Goal: Task Accomplishment & Management: Manage account settings

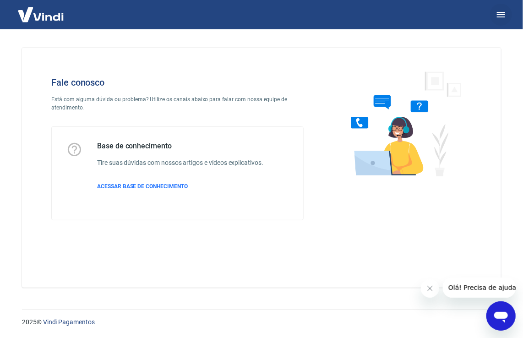
click at [506, 16] on button "button" at bounding box center [501, 15] width 22 height 22
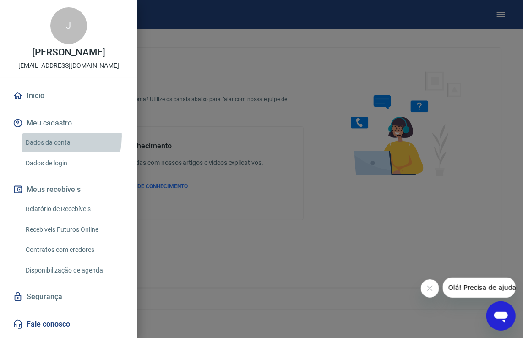
click at [47, 136] on link "Dados da conta" at bounding box center [74, 142] width 104 height 19
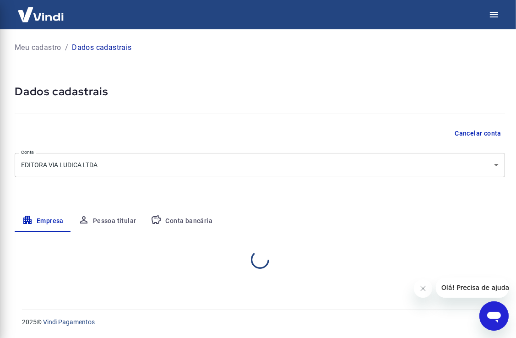
select select "SP"
select select "business"
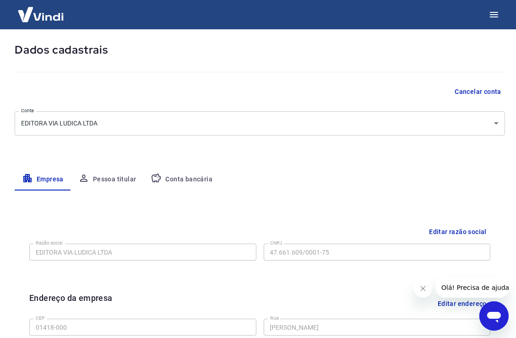
scroll to position [92, 0]
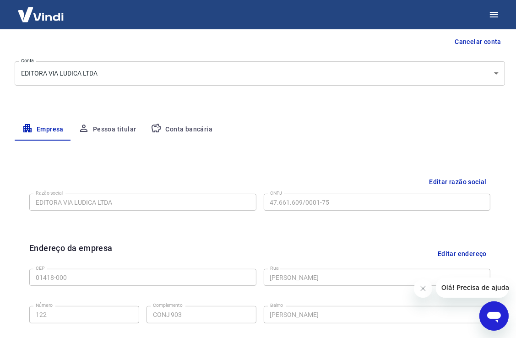
click at [156, 123] on icon "button" at bounding box center [156, 128] width 11 height 11
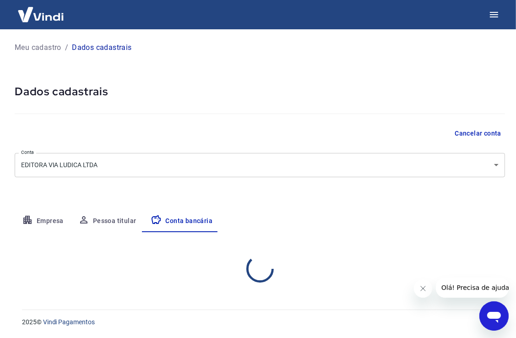
scroll to position [0, 0]
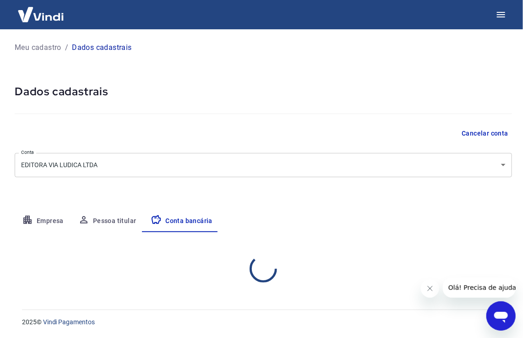
select select "1"
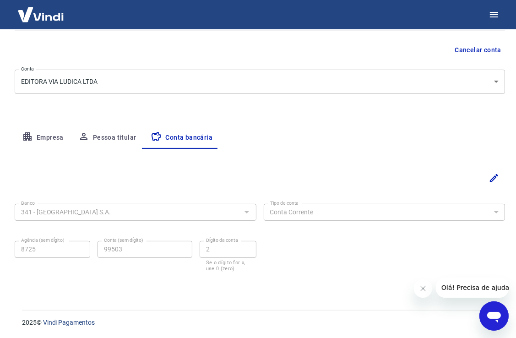
scroll to position [83, 0]
click at [491, 178] on icon "Editar" at bounding box center [494, 178] width 8 height 8
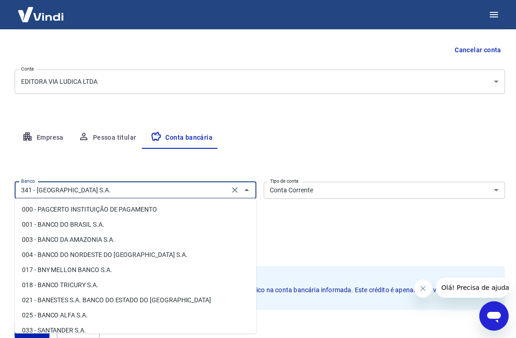
click at [113, 189] on input "341 - ITAÚ UNIBANCO S.A." at bounding box center [121, 189] width 209 height 11
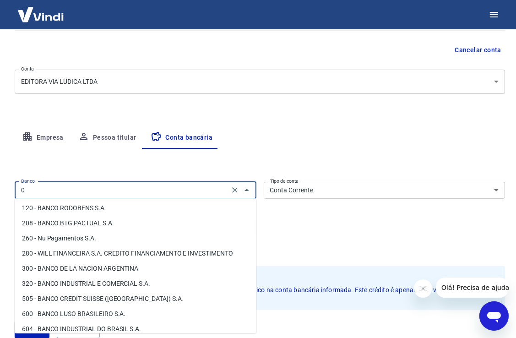
scroll to position [0, 0]
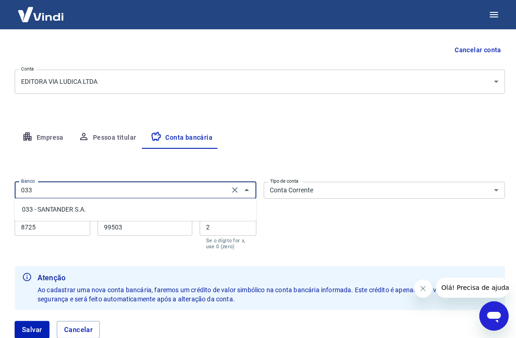
click at [91, 208] on li "033 - SANTANDER S.A." at bounding box center [136, 209] width 242 height 15
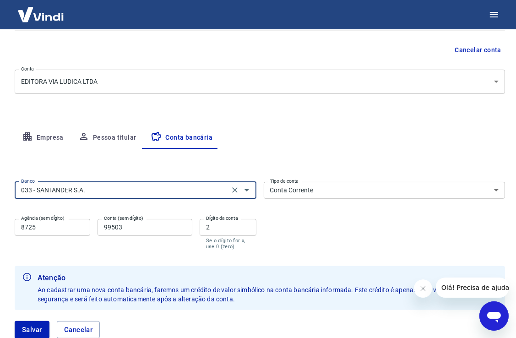
type input "033 - SANTANDER S.A."
click at [75, 235] on input "8725" at bounding box center [53, 227] width 76 height 17
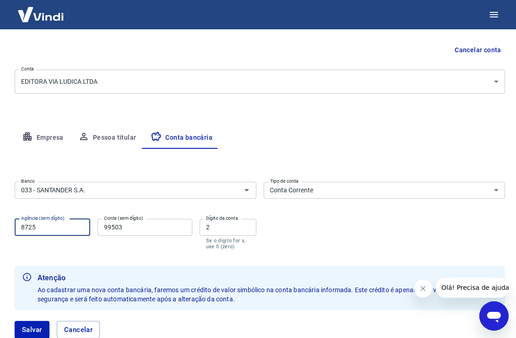
click at [75, 234] on input "8725" at bounding box center [53, 227] width 76 height 17
type input "2178"
type input "13004374"
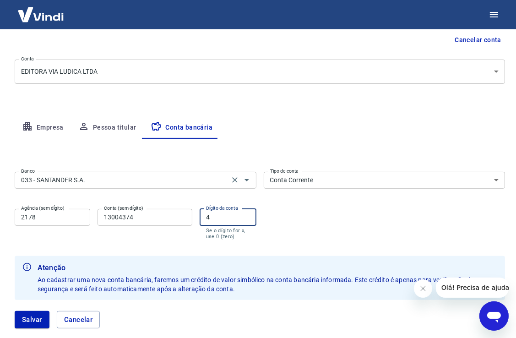
scroll to position [83, 0]
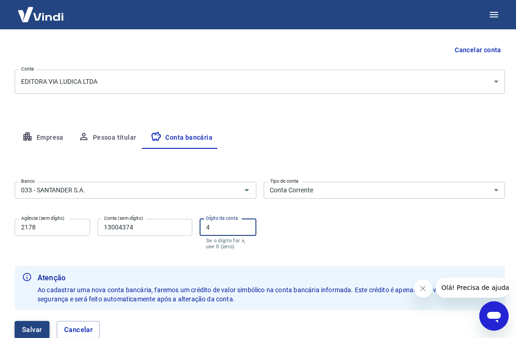
type input "4"
click at [32, 329] on button "Salvar" at bounding box center [32, 329] width 35 height 17
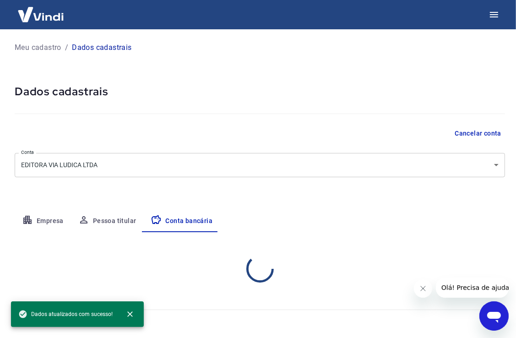
scroll to position [0, 0]
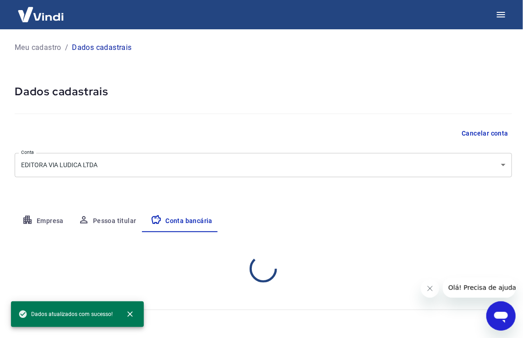
select select "1"
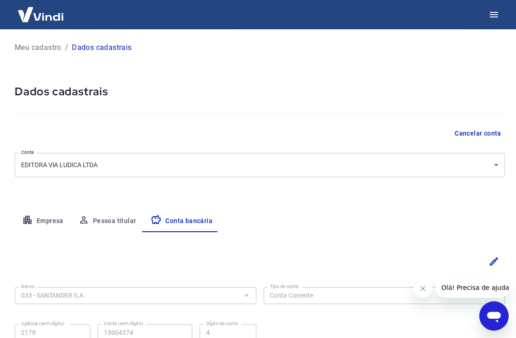
click at [44, 43] on p "Meu cadastro" at bounding box center [38, 47] width 47 height 11
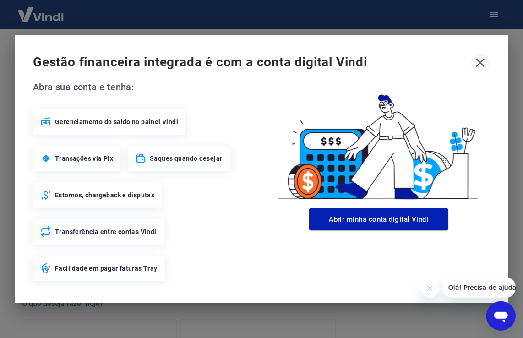
click at [481, 61] on icon "button" at bounding box center [480, 63] width 9 height 9
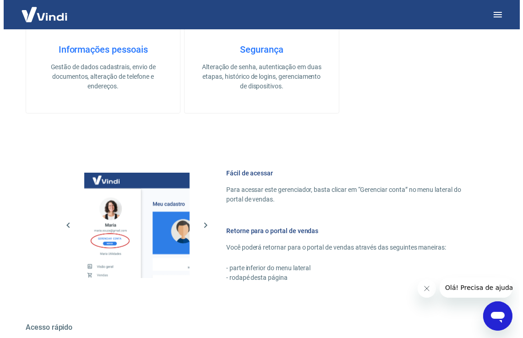
scroll to position [366, 0]
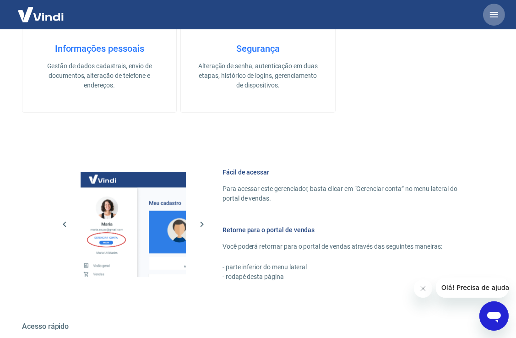
click at [487, 12] on button "button" at bounding box center [494, 15] width 22 height 22
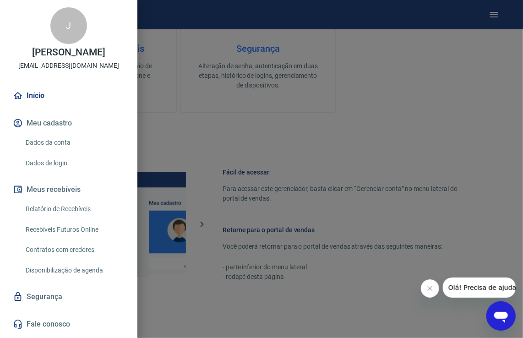
click at [34, 57] on p "Jair Reis Bezerra" at bounding box center [68, 53] width 73 height 10
click at [81, 61] on p "financeiro@editoravialudica.com.br" at bounding box center [68, 66] width 101 height 10
click at [85, 142] on link "Dados da conta" at bounding box center [74, 142] width 104 height 19
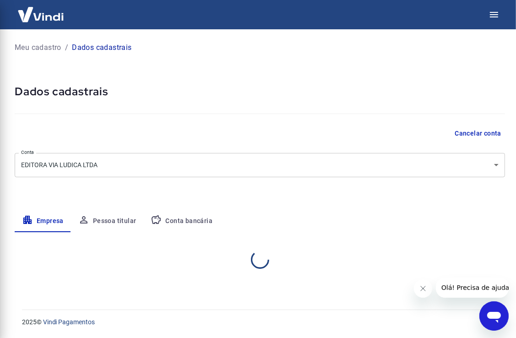
select select "SP"
select select "business"
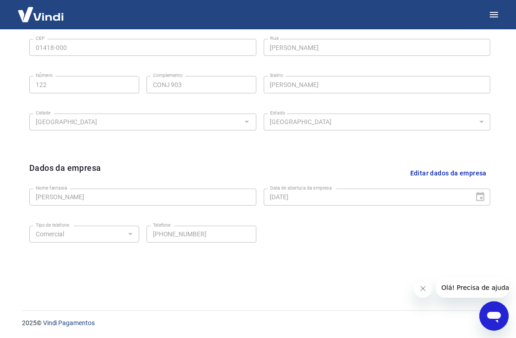
scroll to position [322, 0]
click at [418, 167] on button "Editar dados da empresa" at bounding box center [448, 172] width 84 height 23
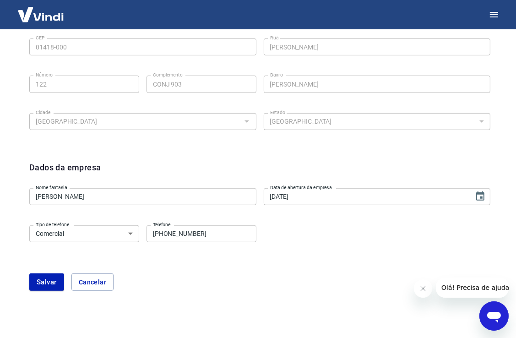
click at [242, 237] on input "(11) 4270-0347" at bounding box center [201, 233] width 110 height 17
type input "(11) 4270-0348"
click at [162, 189] on input "Jader Jose de Oliveira" at bounding box center [142, 196] width 227 height 17
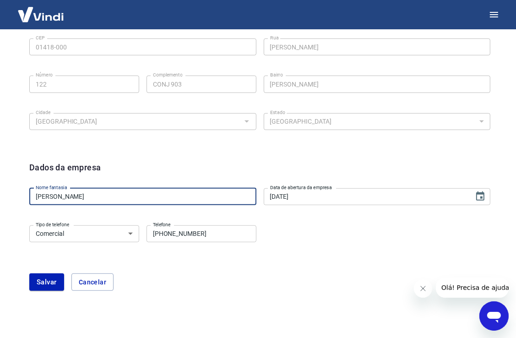
click at [162, 189] on input "Jader Jose de Oliveira" at bounding box center [142, 196] width 227 height 17
type input "Editora Via lúdica"
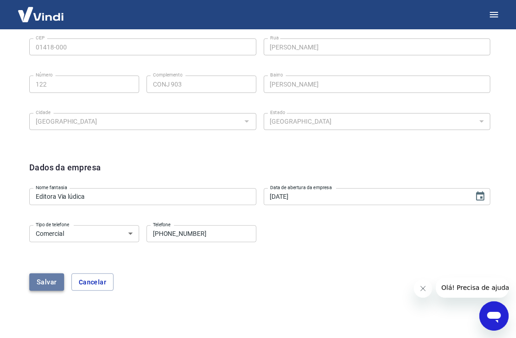
click at [47, 279] on button "Salvar" at bounding box center [46, 281] width 35 height 17
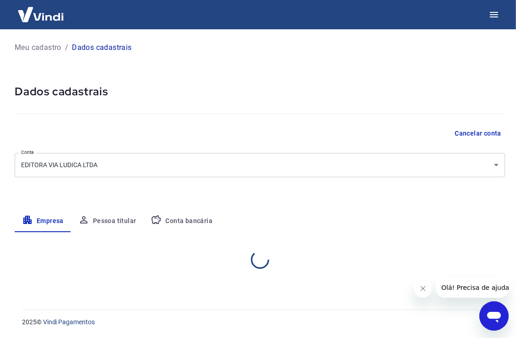
select select "SP"
select select "business"
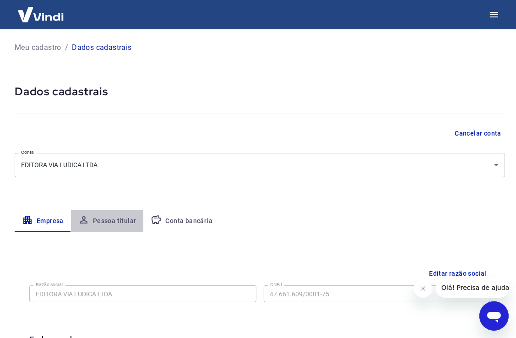
click at [94, 224] on button "Pessoa titular" at bounding box center [107, 221] width 73 height 22
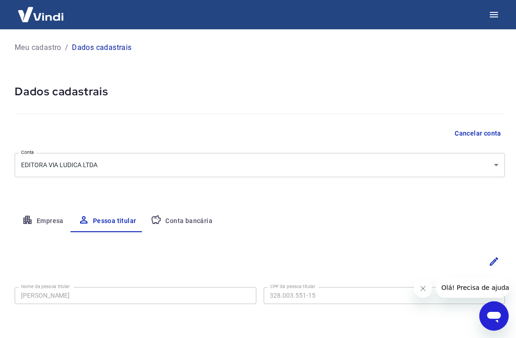
scroll to position [32, 0]
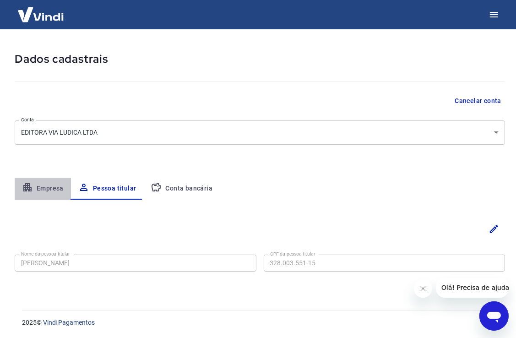
click at [44, 182] on button "Empresa" at bounding box center [43, 189] width 56 height 22
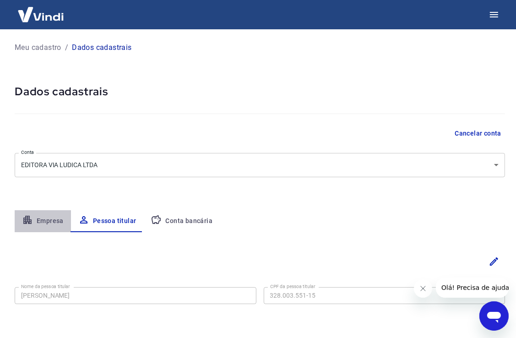
select select "SP"
select select "business"
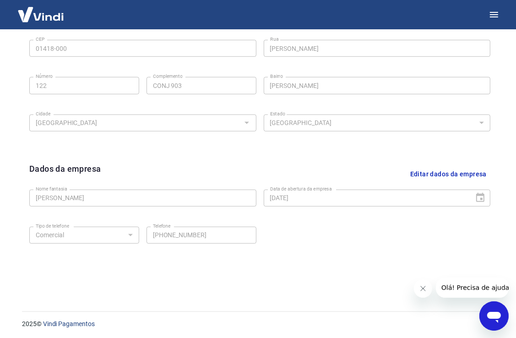
scroll to position [322, 0]
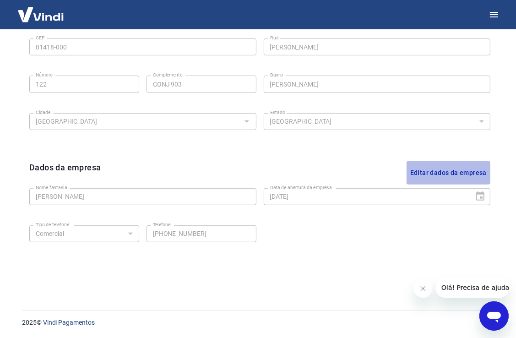
click at [426, 168] on button "Editar dados da empresa" at bounding box center [448, 172] width 84 height 23
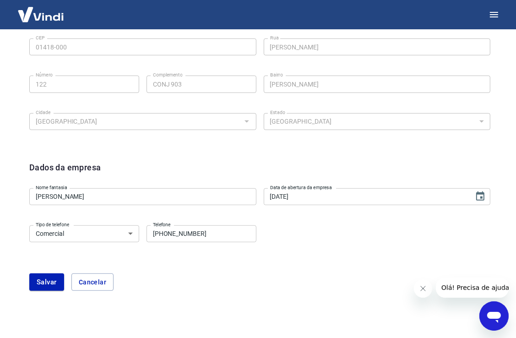
click at [113, 195] on input "Jader Jose de Oliveira" at bounding box center [142, 196] width 227 height 17
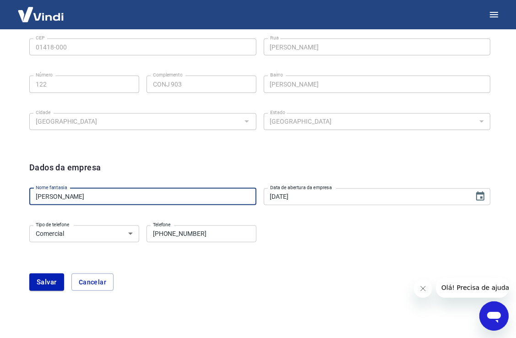
click at [113, 195] on input "Jader Jose de Oliveira" at bounding box center [142, 196] width 227 height 17
type input "Editora Via lúdica"
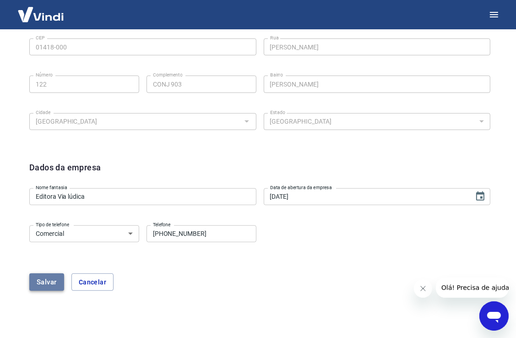
click at [51, 275] on button "Salvar" at bounding box center [46, 281] width 35 height 17
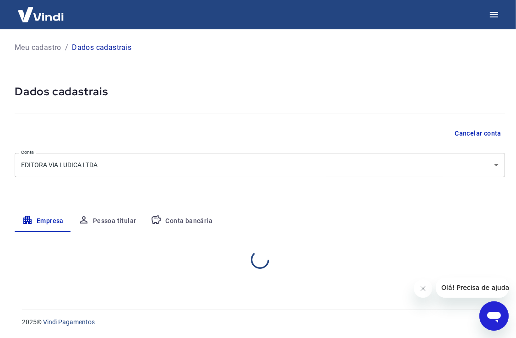
select select "SP"
select select "business"
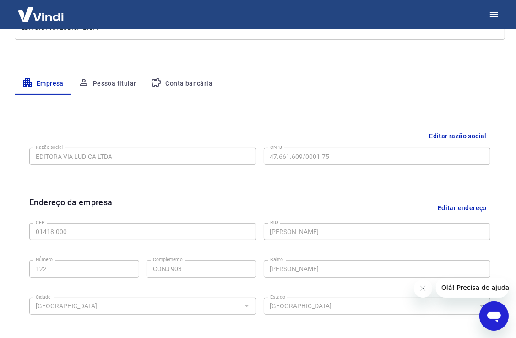
scroll to position [93, 0]
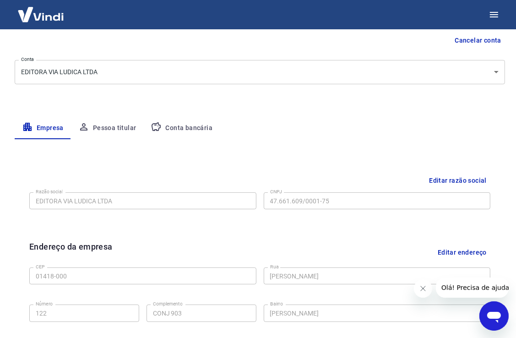
click at [111, 128] on button "Pessoa titular" at bounding box center [107, 128] width 73 height 22
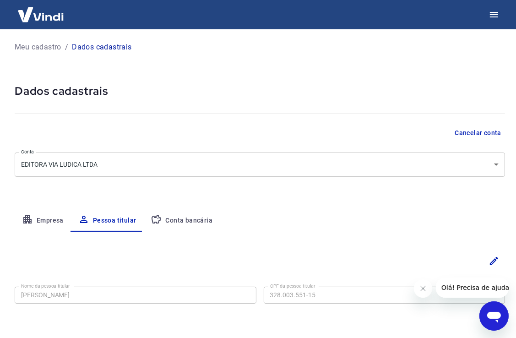
scroll to position [0, 0]
click at [178, 211] on button "Conta bancária" at bounding box center [181, 221] width 76 height 22
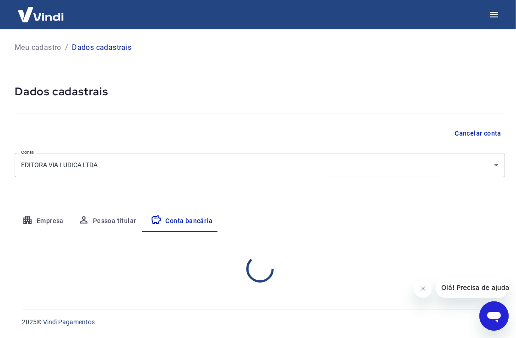
select select "1"
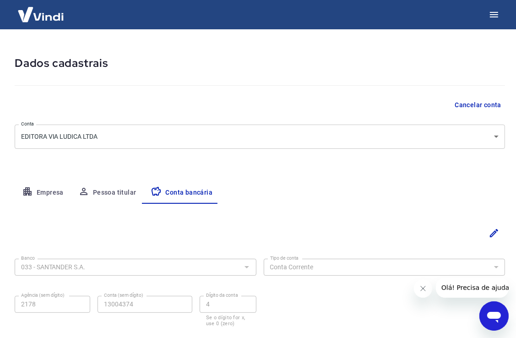
scroll to position [46, 0]
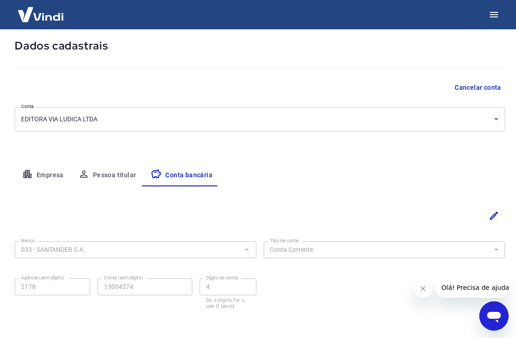
click at [43, 167] on div "Meu cadastro / Dados cadastrais Dados cadastrais Cancelar conta Conta EDITORA V…" at bounding box center [260, 160] width 512 height 353
click at [43, 167] on button "Empresa" at bounding box center [43, 175] width 56 height 22
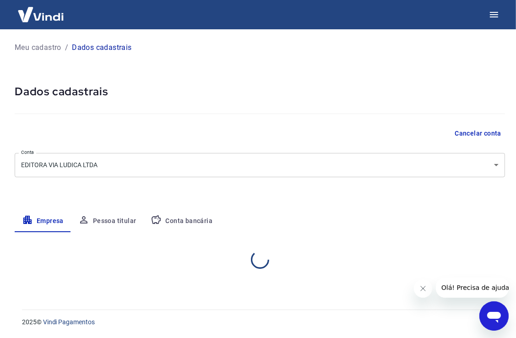
scroll to position [0, 0]
select select "SP"
select select "business"
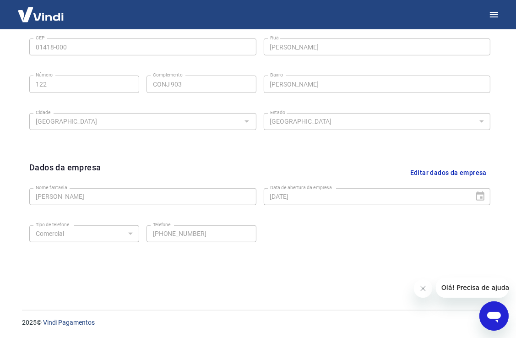
click at [420, 162] on button "Editar dados da empresa" at bounding box center [448, 172] width 84 height 23
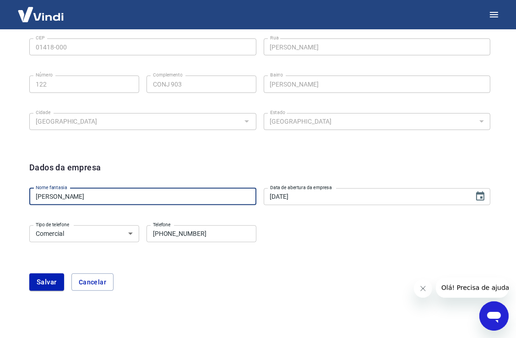
click at [117, 201] on input "Jader Jose de Oliveira" at bounding box center [142, 196] width 227 height 17
type input "E"
type input "EDITORA VIA LÚDICA"
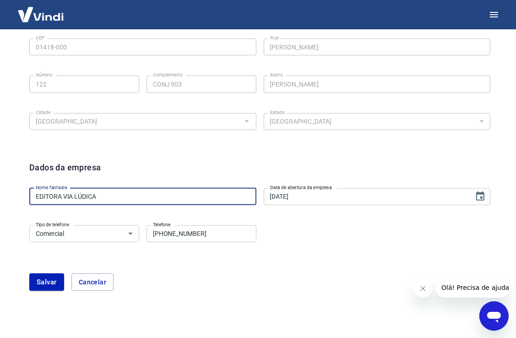
click button "Salvar" at bounding box center [46, 281] width 35 height 17
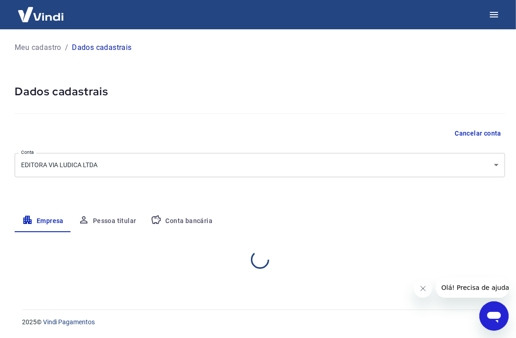
select select "SP"
select select "business"
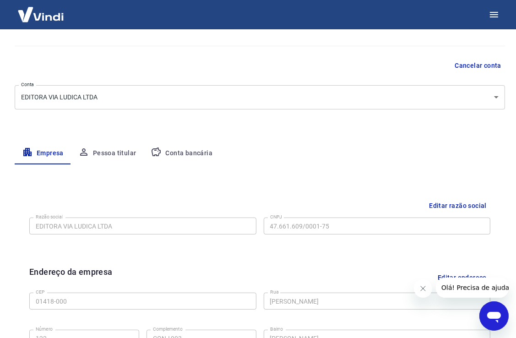
scroll to position [47, 0]
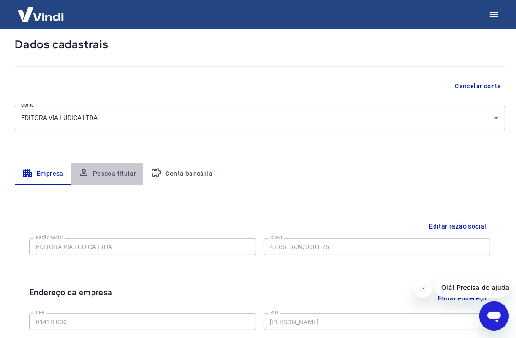
click at [112, 169] on button "Pessoa titular" at bounding box center [107, 174] width 73 height 22
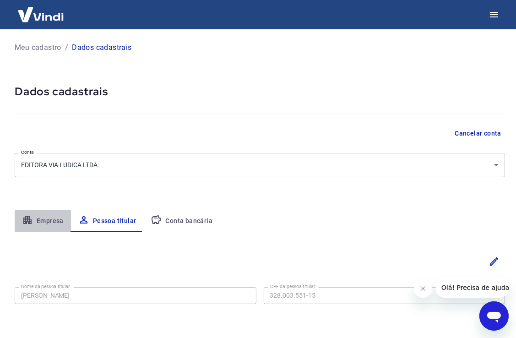
click at [53, 218] on button "Empresa" at bounding box center [43, 221] width 56 height 22
select select "SP"
select select "business"
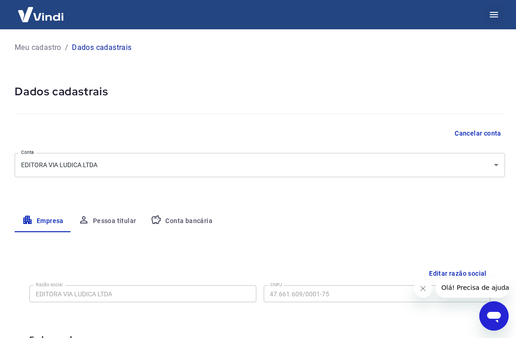
click at [497, 14] on icon "button" at bounding box center [494, 14] width 8 height 5
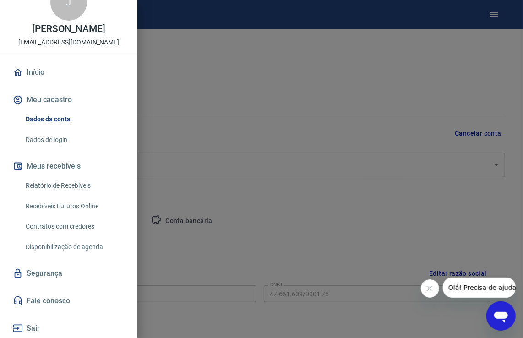
scroll to position [23, 0]
click at [31, 327] on button "Sair" at bounding box center [68, 328] width 115 height 20
